Goal: Task Accomplishment & Management: Use online tool/utility

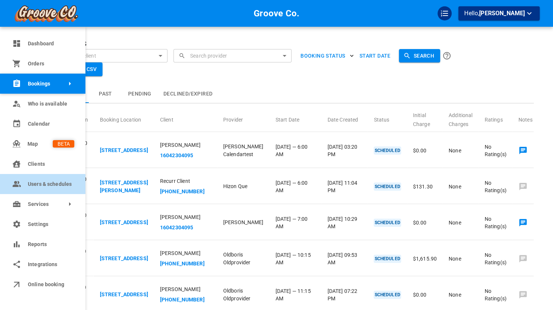
click at [48, 183] on span "Users & schedules" at bounding box center [51, 184] width 46 height 8
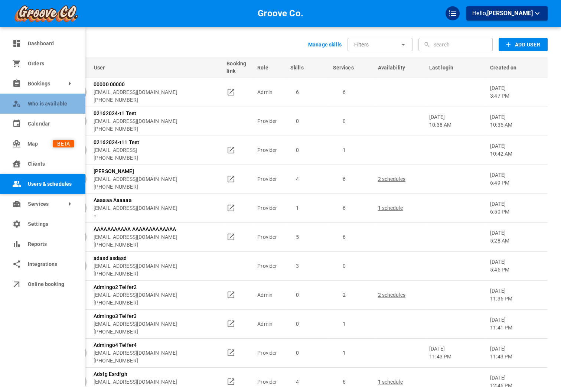
click at [66, 106] on span "Who is available" at bounding box center [51, 104] width 46 height 8
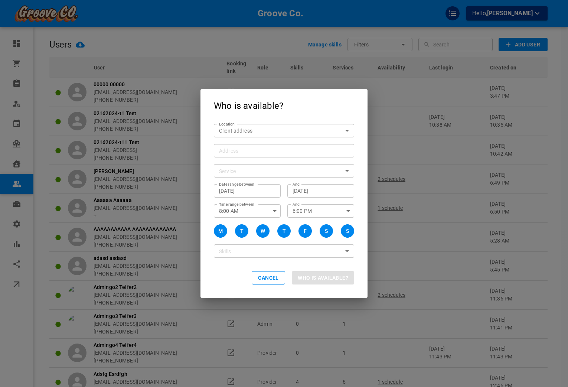
click at [60, 129] on div "Who is available? Location Client address customerLocation Location Address Add…" at bounding box center [284, 193] width 568 height 387
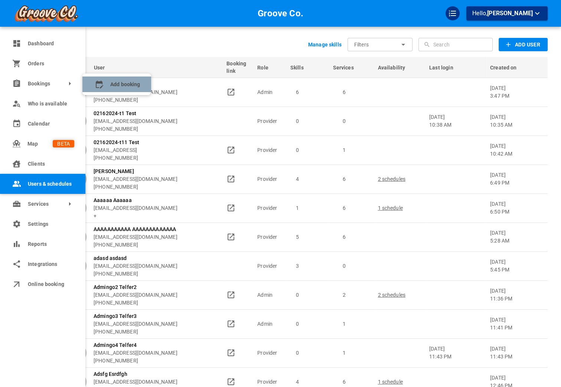
click at [100, 88] on icon at bounding box center [99, 85] width 7 height 8
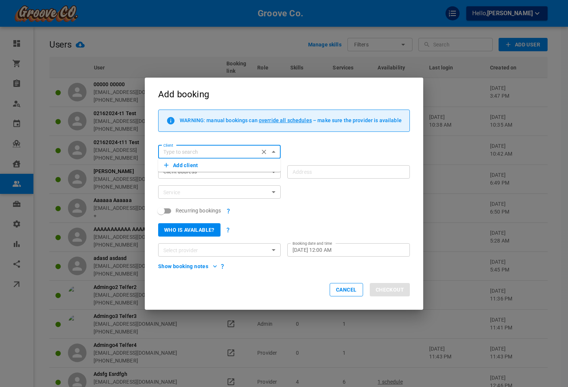
click at [214, 160] on button "Add client" at bounding box center [219, 165] width 111 height 10
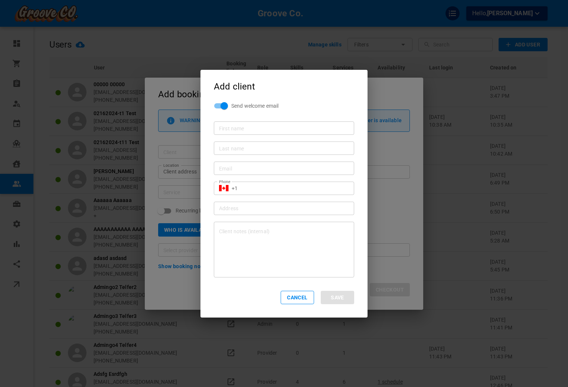
click at [166, 167] on div "Add client Send welcome email First name First name Last name Last name Email E…" at bounding box center [284, 193] width 568 height 387
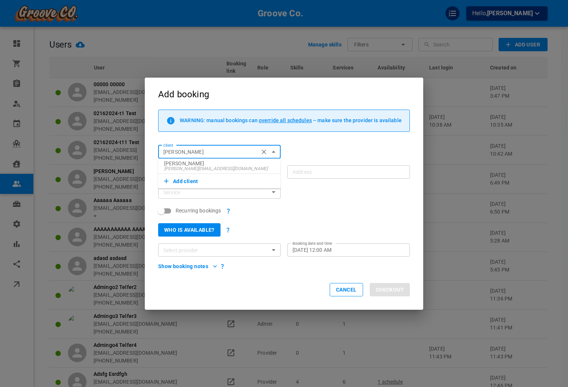
click at [199, 169] on span "[PERSON_NAME][EMAIL_ADDRESS][DOMAIN_NAME]" at bounding box center [219, 168] width 111 height 5
type input "[PERSON_NAME]"
click at [205, 195] on input "Service" at bounding box center [213, 192] width 106 height 9
type input "[STREET_ADDRESS]"
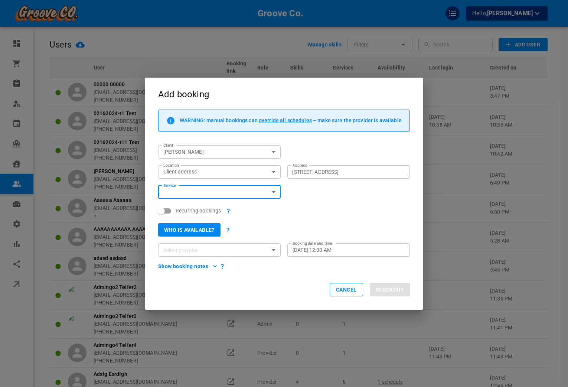
click at [199, 198] on div "Service" at bounding box center [219, 191] width 123 height 13
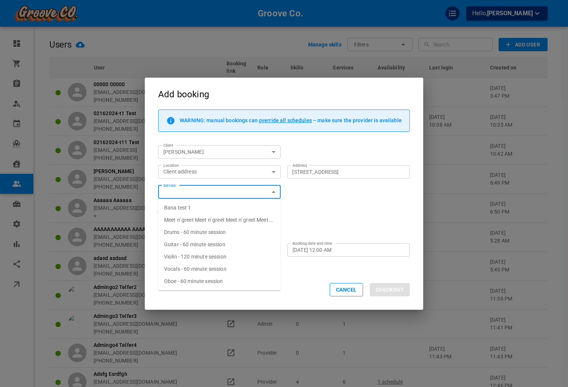
click at [201, 229] on span "Drums - 60 minute session" at bounding box center [195, 232] width 62 height 6
type input "Drums - 60 minute session"
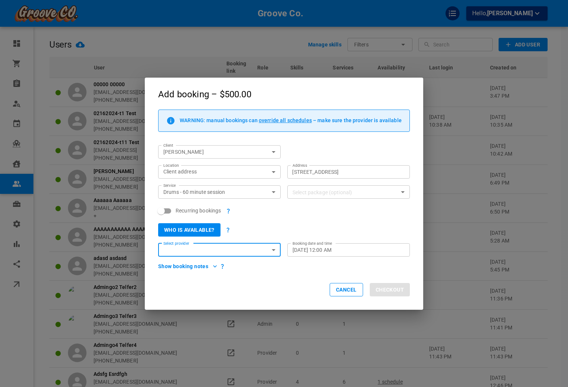
click at [340, 237] on div "Booking date and time [DATE] 12:00 AM Booking date and time" at bounding box center [345, 247] width 129 height 20
click at [211, 228] on button "Who is available?" at bounding box center [189, 229] width 62 height 13
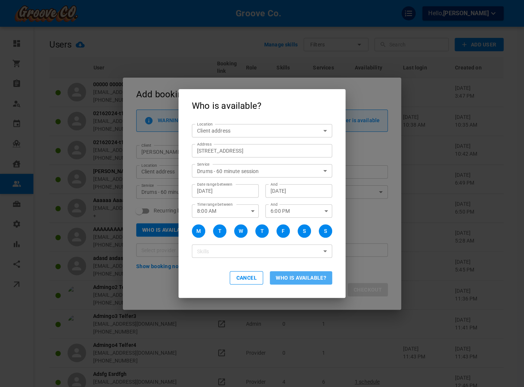
click at [310, 278] on button "Who is available?" at bounding box center [301, 277] width 62 height 13
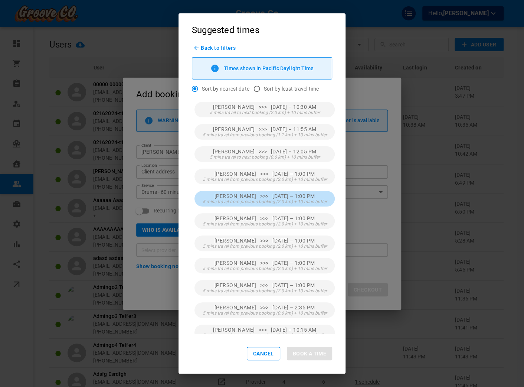
scroll to position [94, 0]
